Goal: Check status: Check status

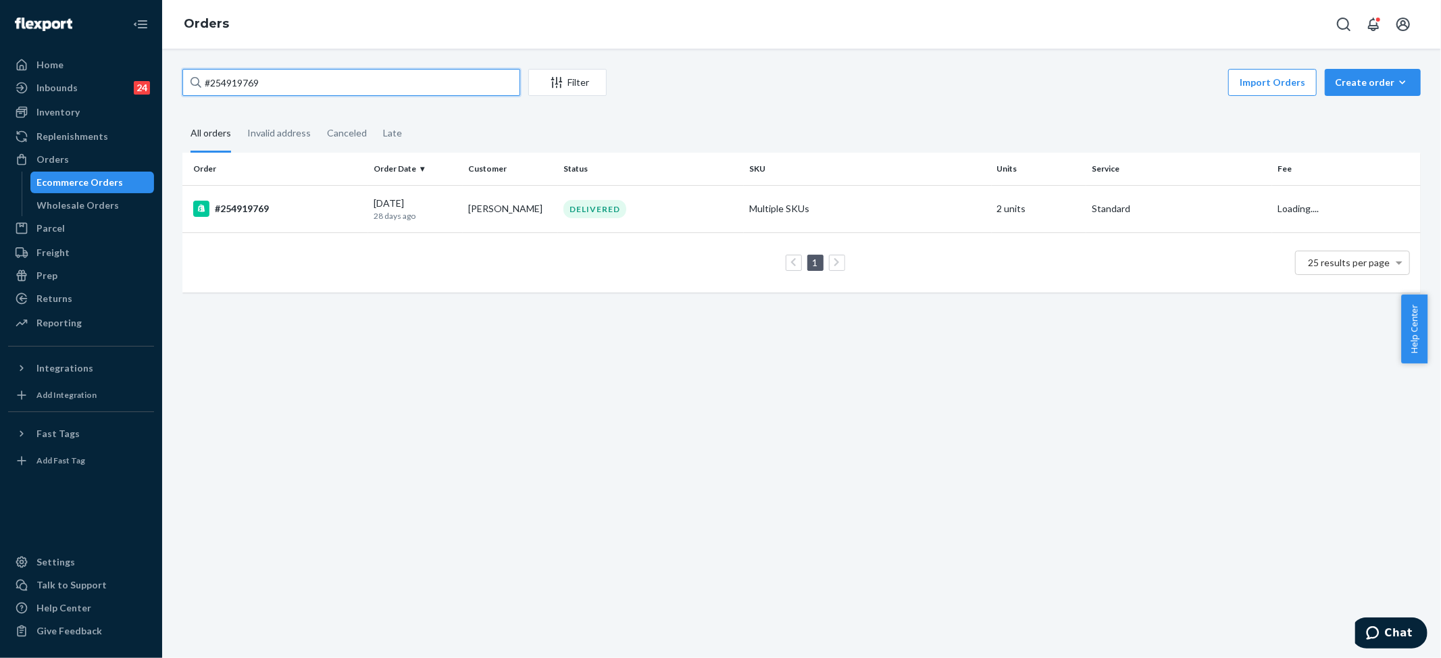
click at [257, 93] on input "#254919769" at bounding box center [351, 82] width 338 height 27
click at [257, 92] on input "#254919769" at bounding box center [351, 82] width 338 height 27
paste input "009392"
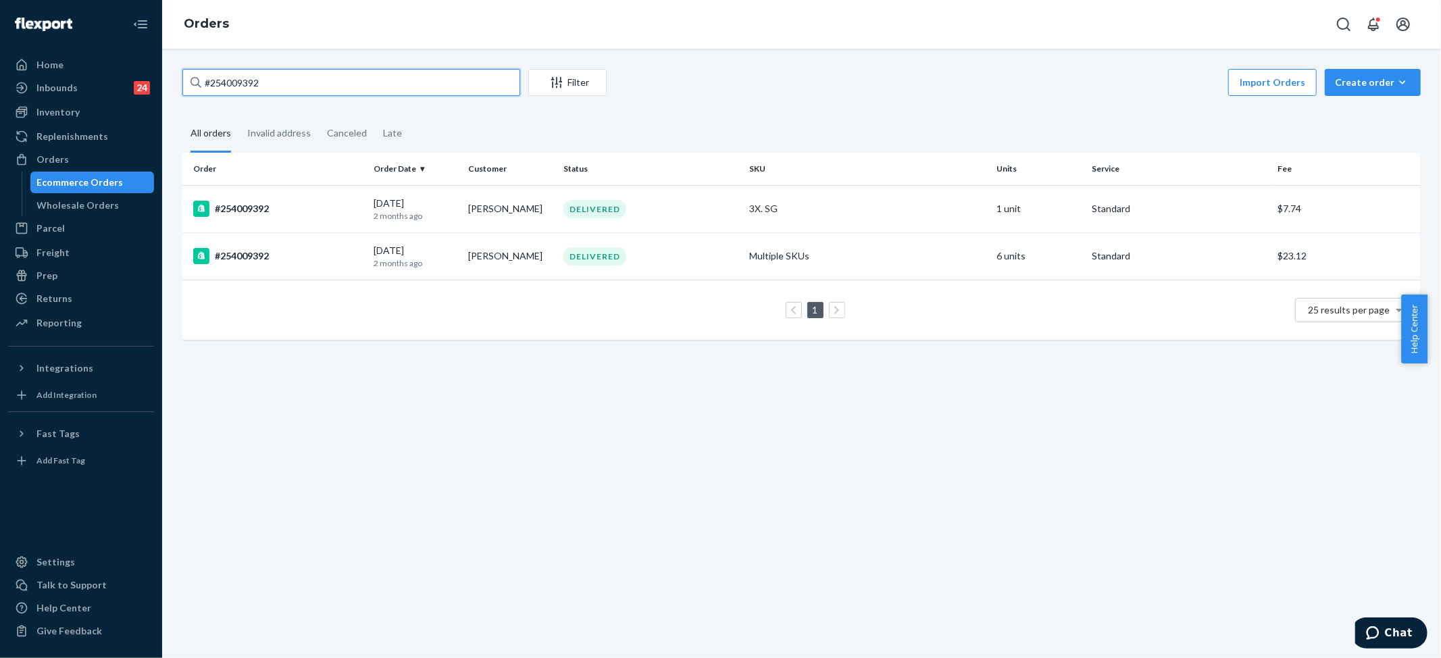
type input "#254009392"
click at [838, 103] on div "#254009392 Filter Import Orders Create order Ecommerce order Removal order All …" at bounding box center [801, 211] width 1259 height 284
click at [907, 206] on div "3X. SG" at bounding box center [867, 209] width 237 height 14
